Goal: Ask a question

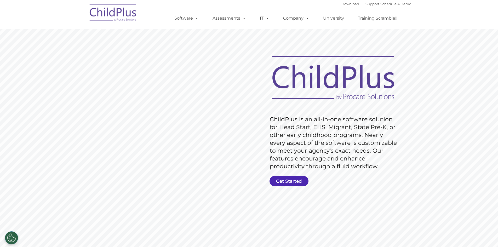
click at [288, 178] on link "Get Started" at bounding box center [288, 181] width 39 height 10
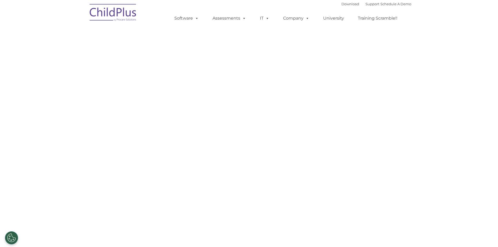
select select "MEDIUM"
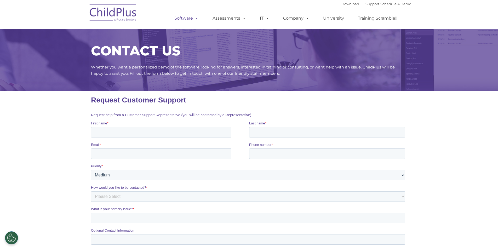
click at [198, 20] on span at bounding box center [196, 18] width 6 height 5
click at [197, 18] on span at bounding box center [196, 18] width 6 height 5
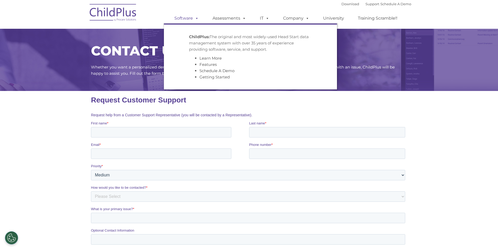
click at [197, 18] on span at bounding box center [196, 18] width 6 height 5
